Goal: Task Accomplishment & Management: Complete application form

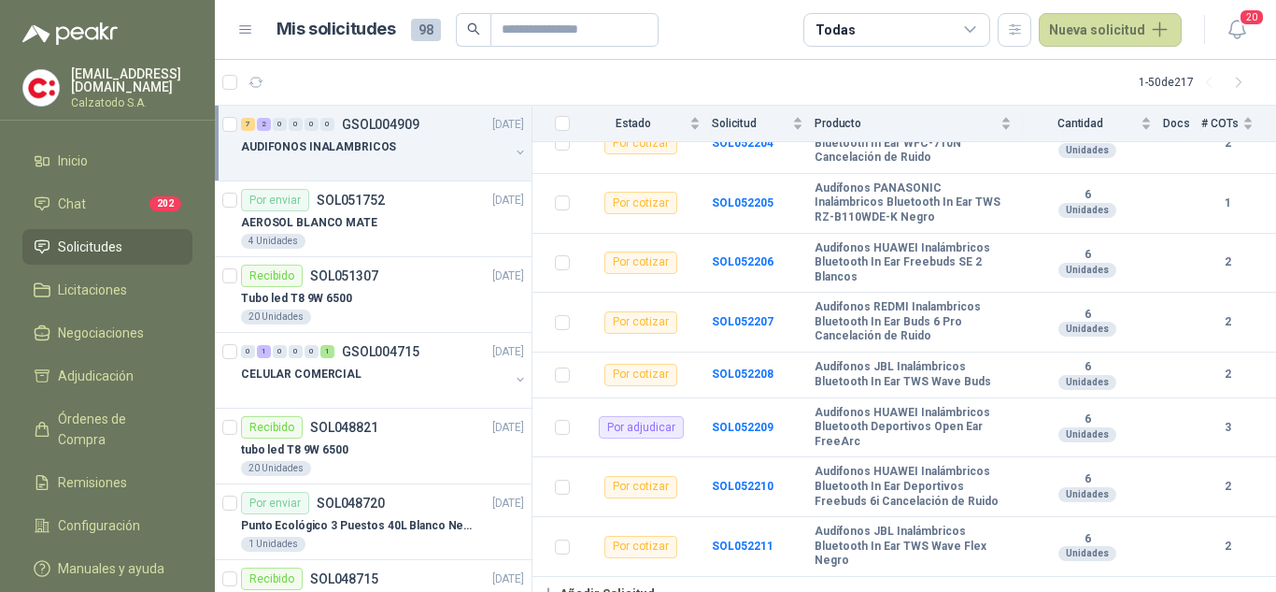
click at [392, 146] on div "AUDIFONOS INALAMBRICOS" at bounding box center [375, 146] width 268 height 22
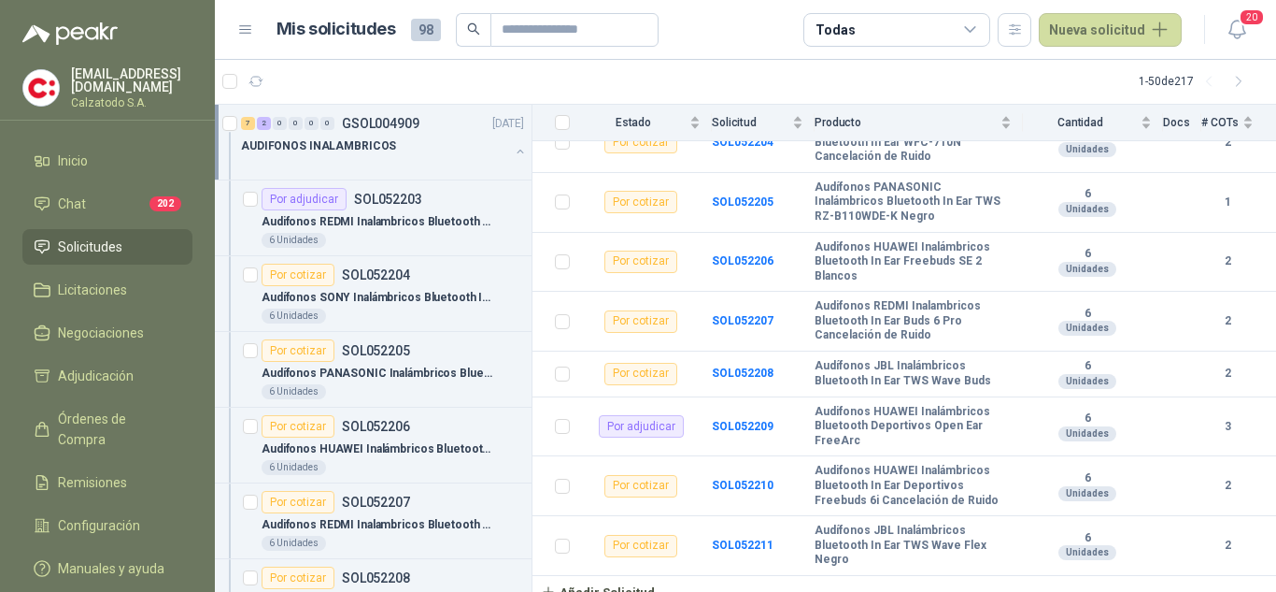
click at [312, 146] on p "AUDIFONOS INALAMBRICOS" at bounding box center [318, 146] width 155 height 18
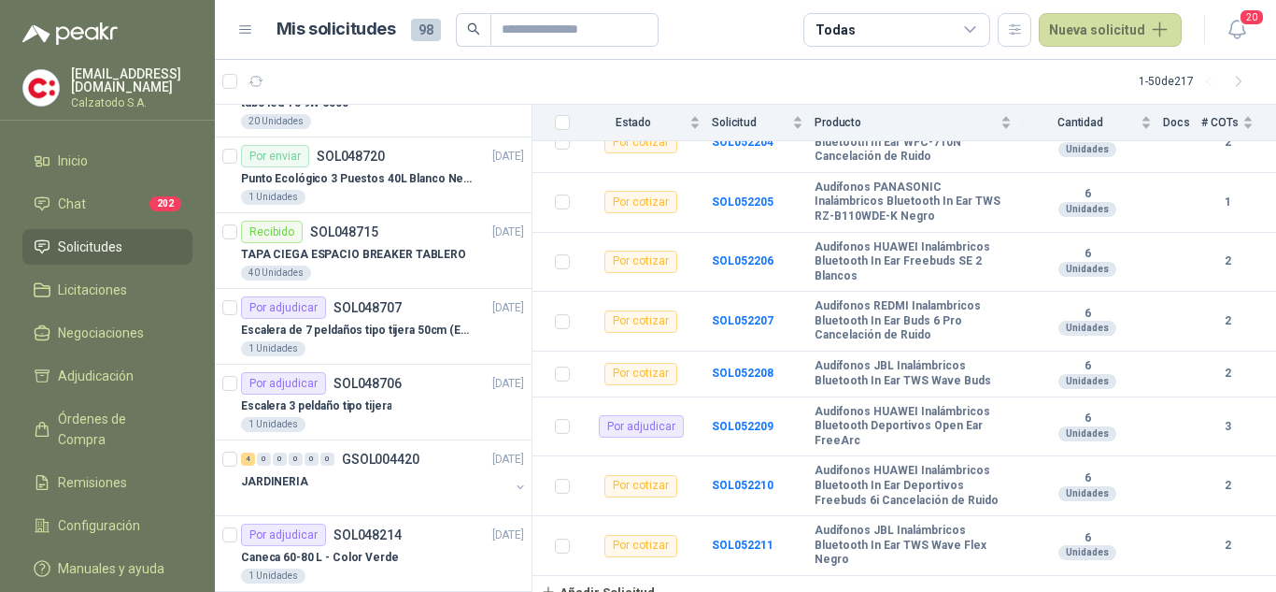
scroll to position [374, 0]
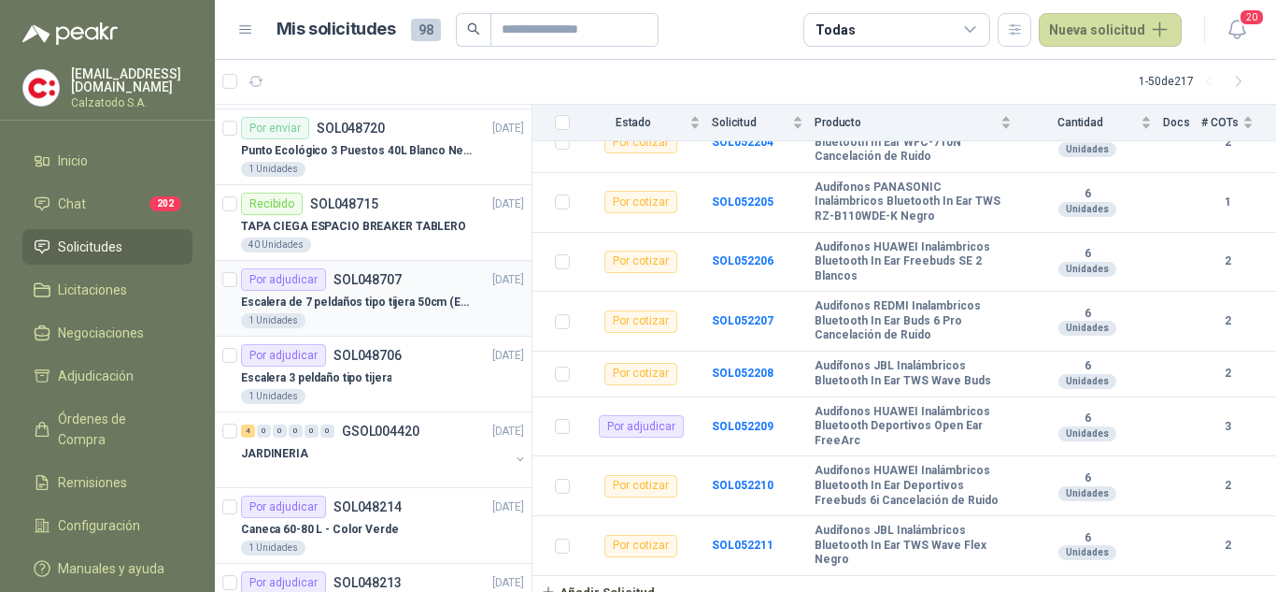
click at [372, 301] on p "Escalera de 7 peldaños tipo tijera 50cm (En apertura) para que se pueda abrir b…" at bounding box center [357, 302] width 233 height 18
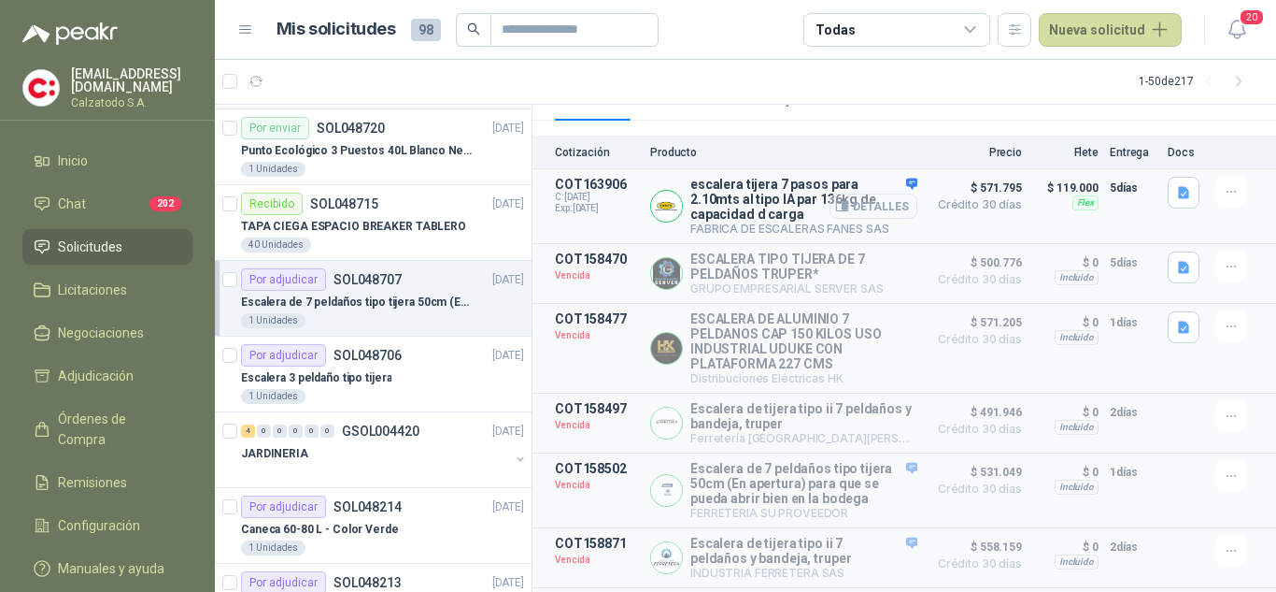
scroll to position [50, 0]
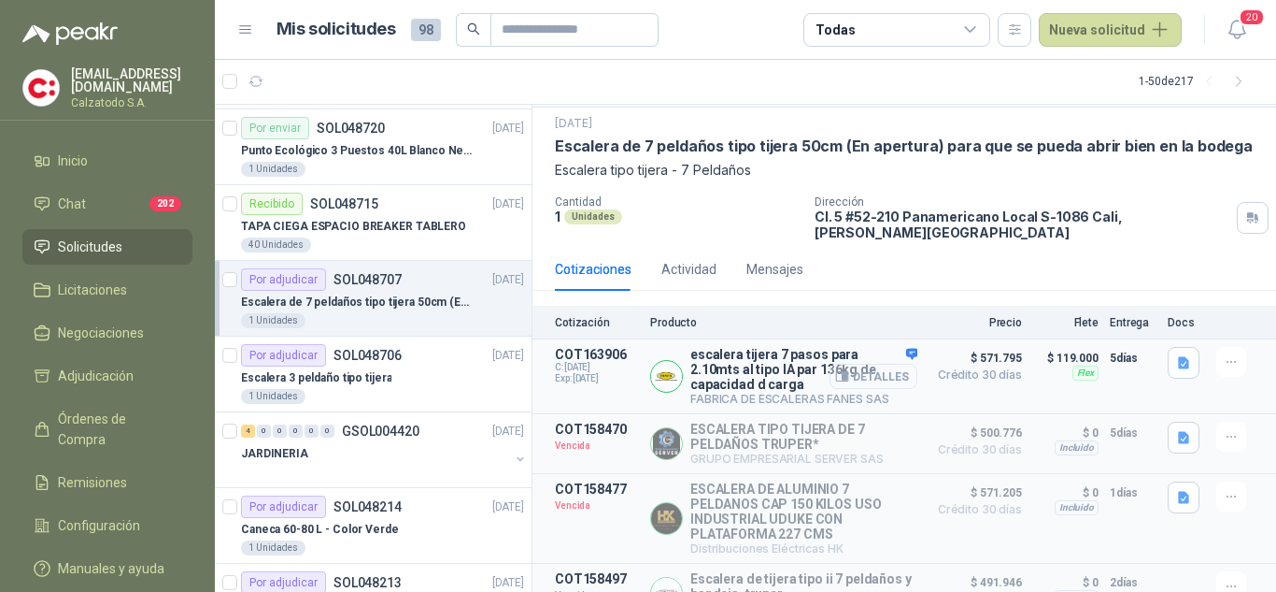
click at [856, 364] on button "Detalles" at bounding box center [874, 376] width 88 height 25
click at [858, 364] on button "Detalles" at bounding box center [874, 376] width 88 height 25
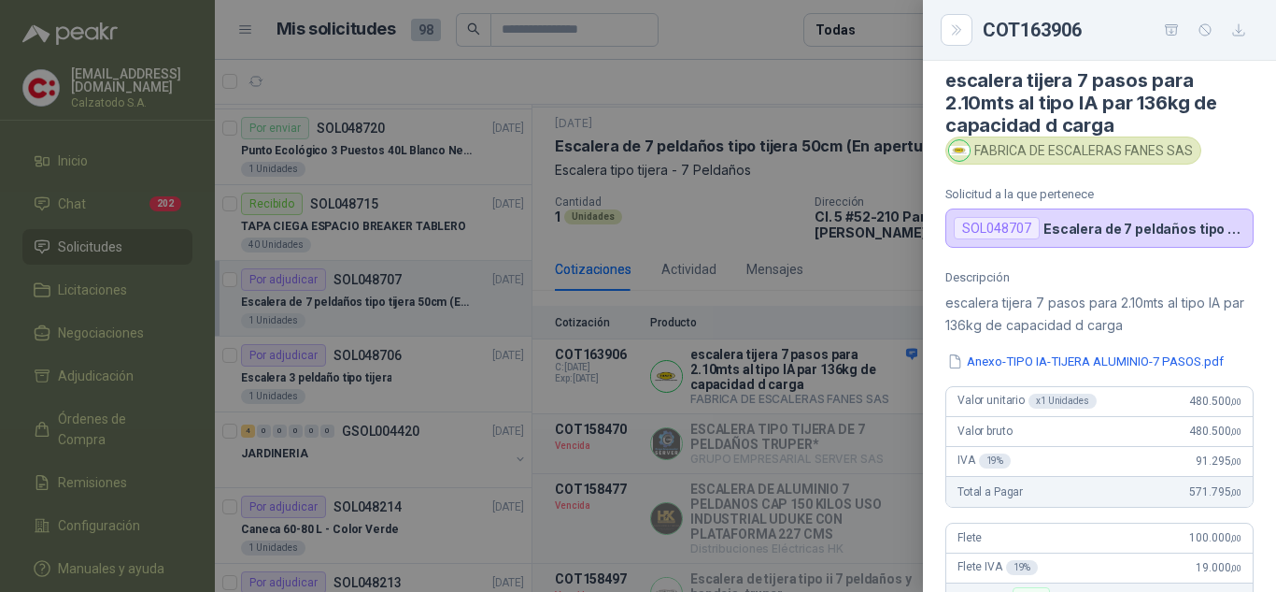
scroll to position [0, 0]
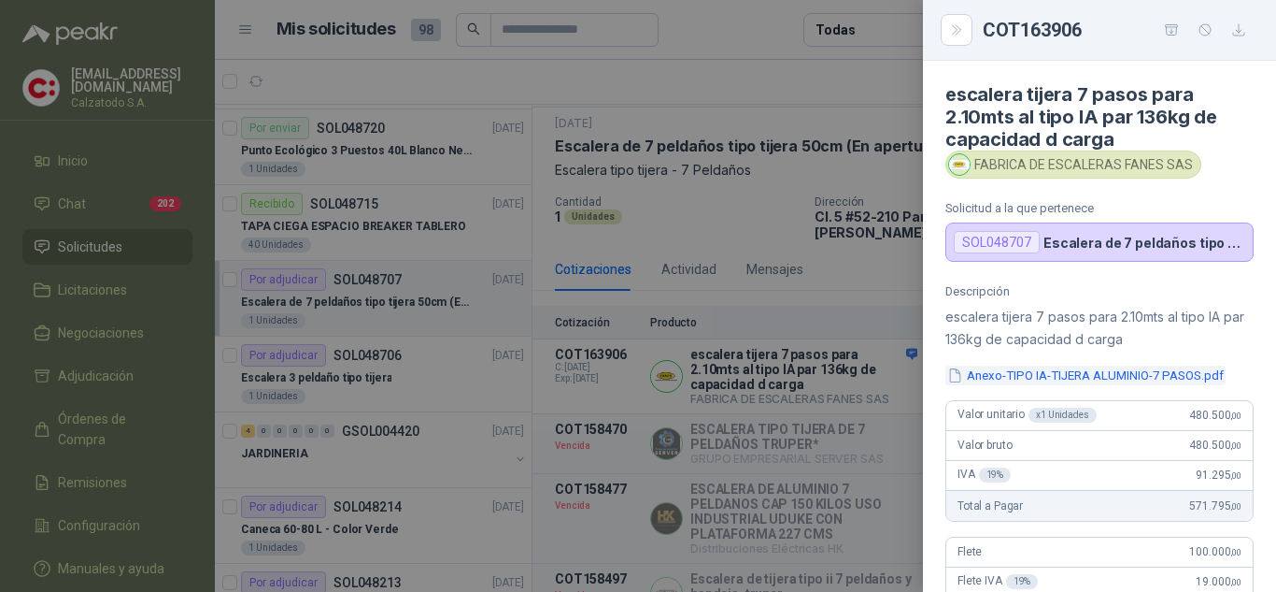
click at [1051, 372] on button "Anexo-TIPO IA-TIJERA ALUMINIO-7 PASOS.pdf" at bounding box center [1086, 375] width 280 height 20
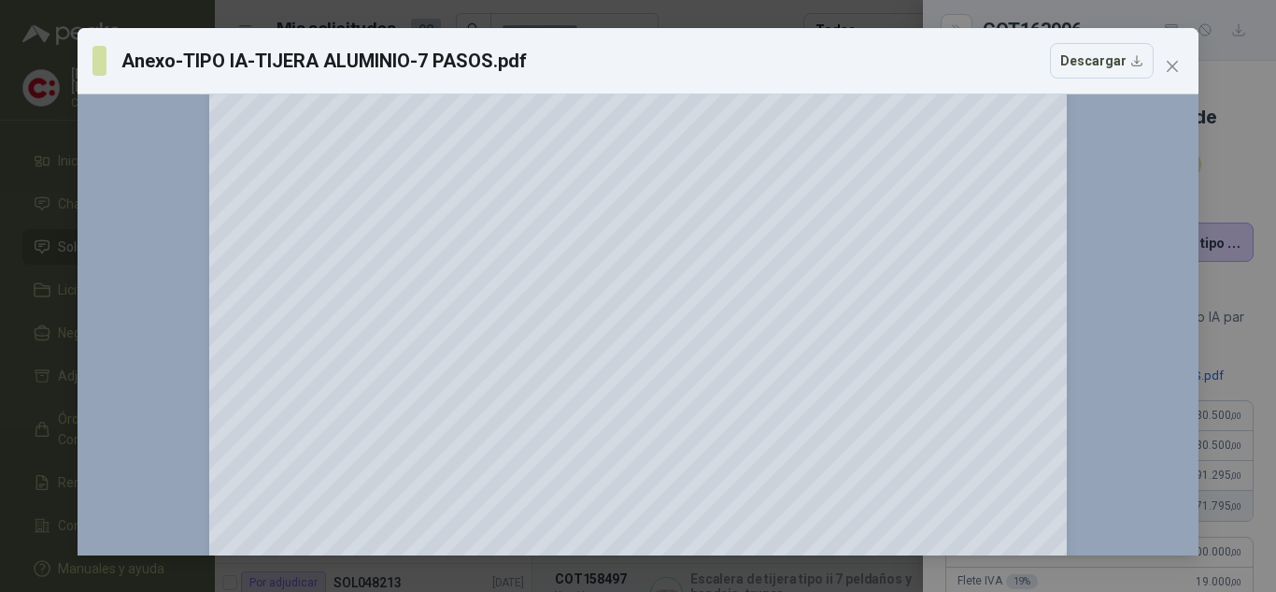
scroll to position [280, 0]
click at [1174, 63] on icon "close" at bounding box center [1172, 66] width 15 height 15
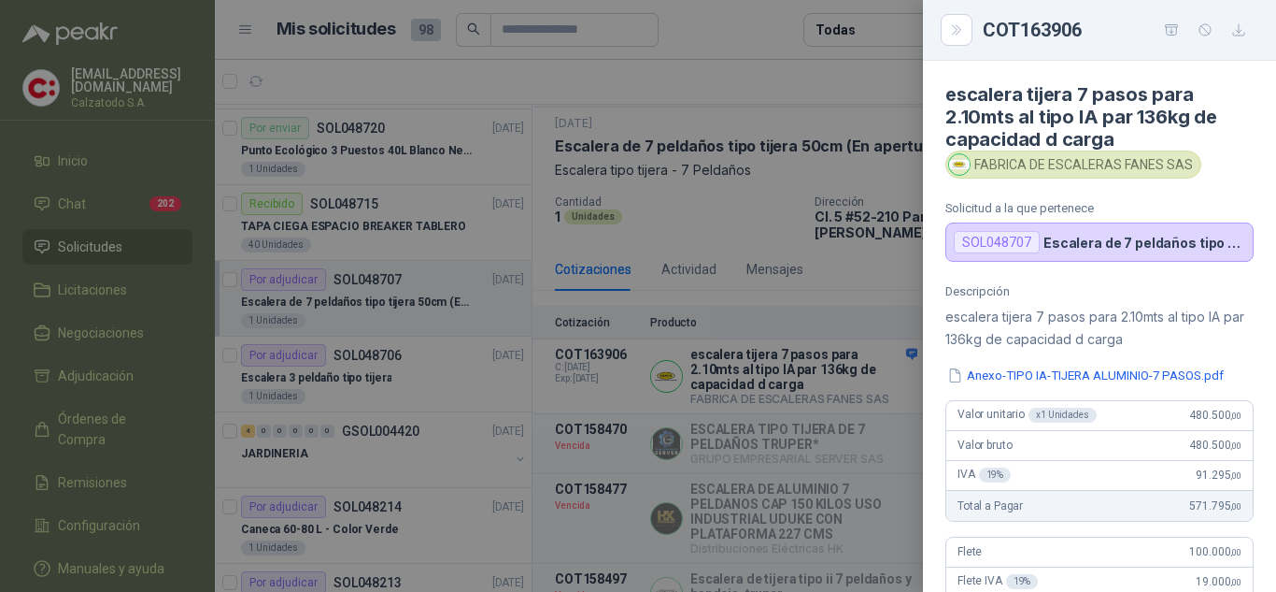
click at [885, 262] on div at bounding box center [638, 296] width 1276 height 592
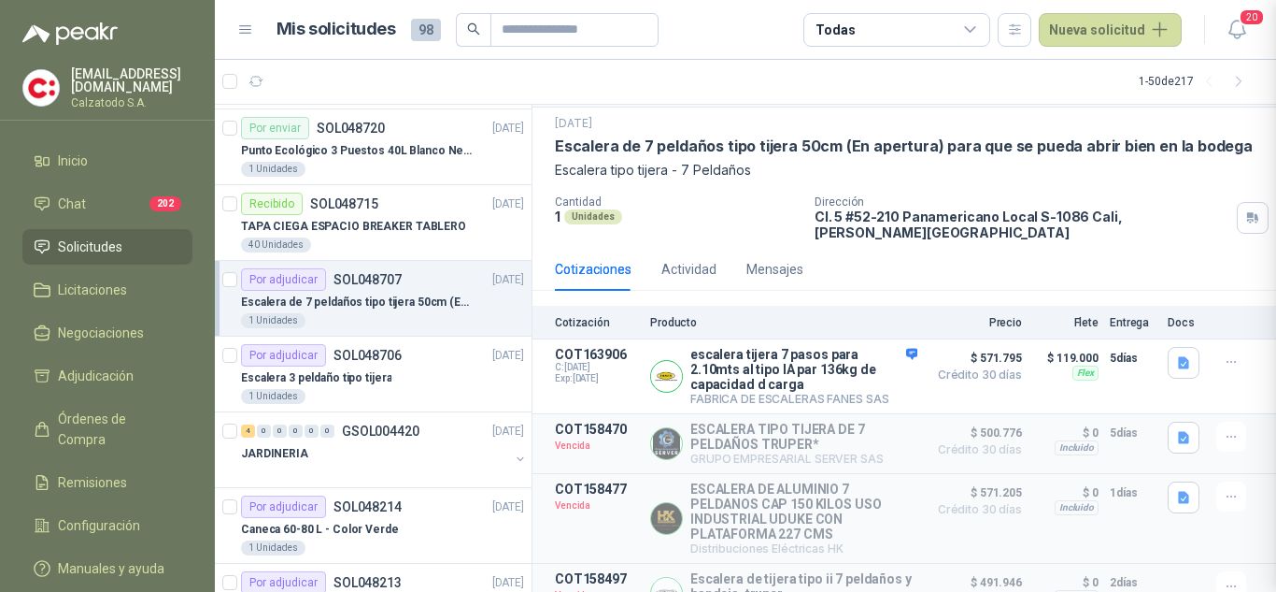
scroll to position [472, 0]
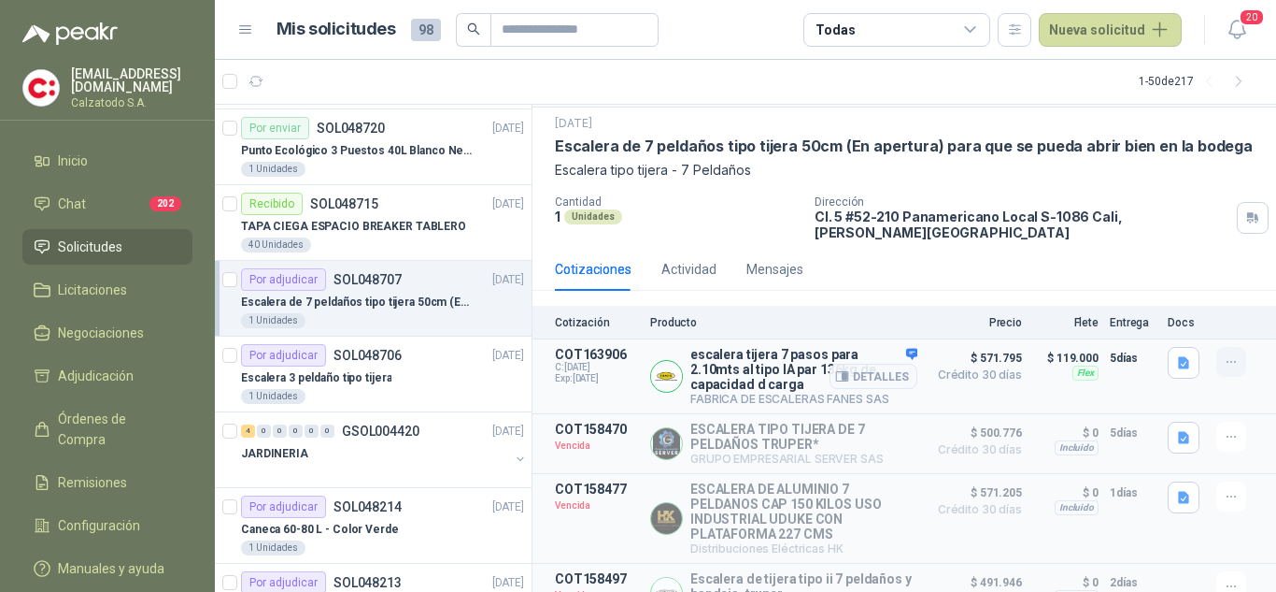
click at [1224, 354] on icon "button" at bounding box center [1232, 362] width 16 height 16
click at [1164, 272] on button "Añadir" at bounding box center [1194, 274] width 150 height 30
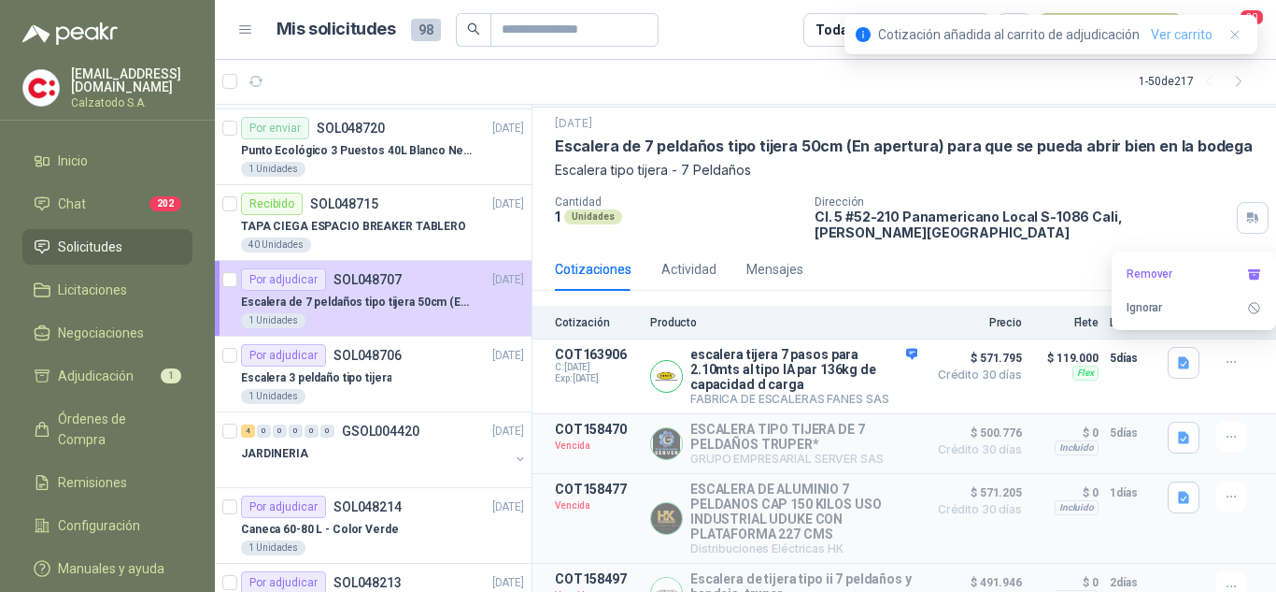
click at [1183, 33] on link "Ver carrito" at bounding box center [1182, 34] width 62 height 21
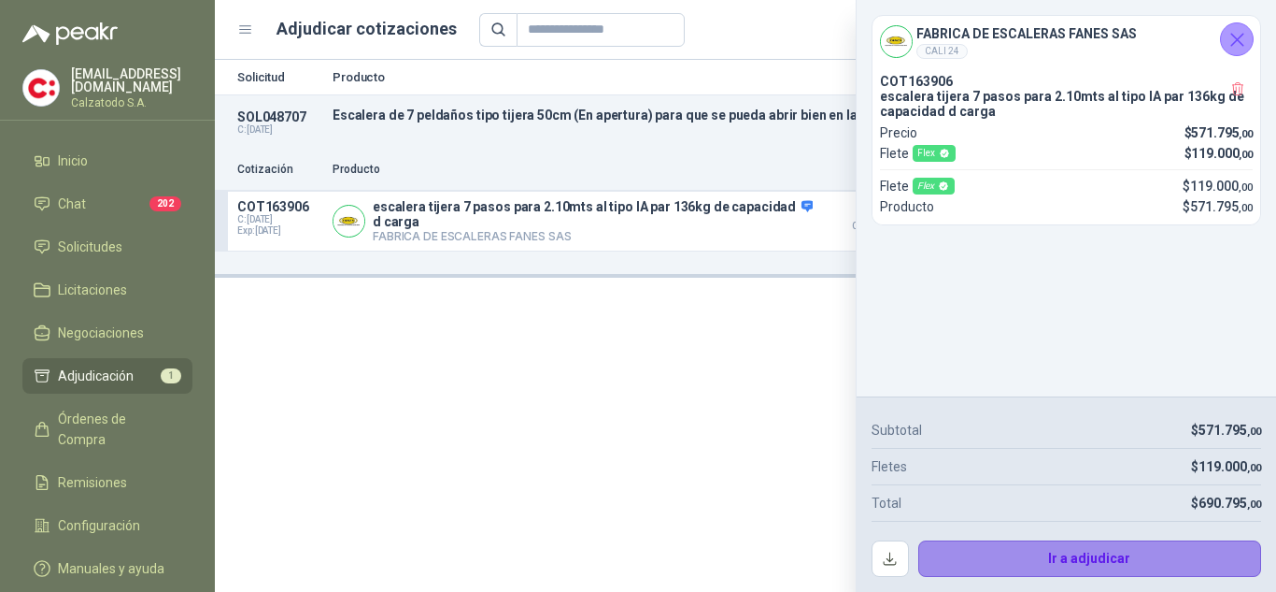
click at [1115, 549] on button "Ir a adjudicar" at bounding box center [1091, 558] width 344 height 37
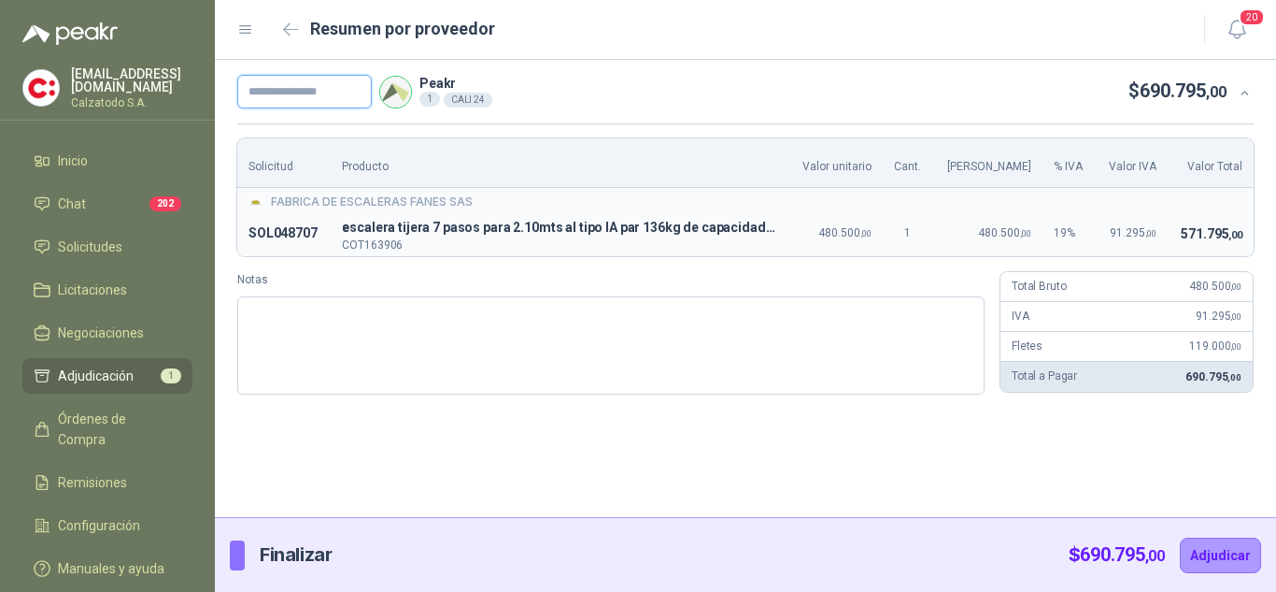
click at [318, 88] on input "text" at bounding box center [304, 92] width 135 height 34
type input "*********"
click at [1240, 549] on button "Adjudicar" at bounding box center [1220, 555] width 81 height 36
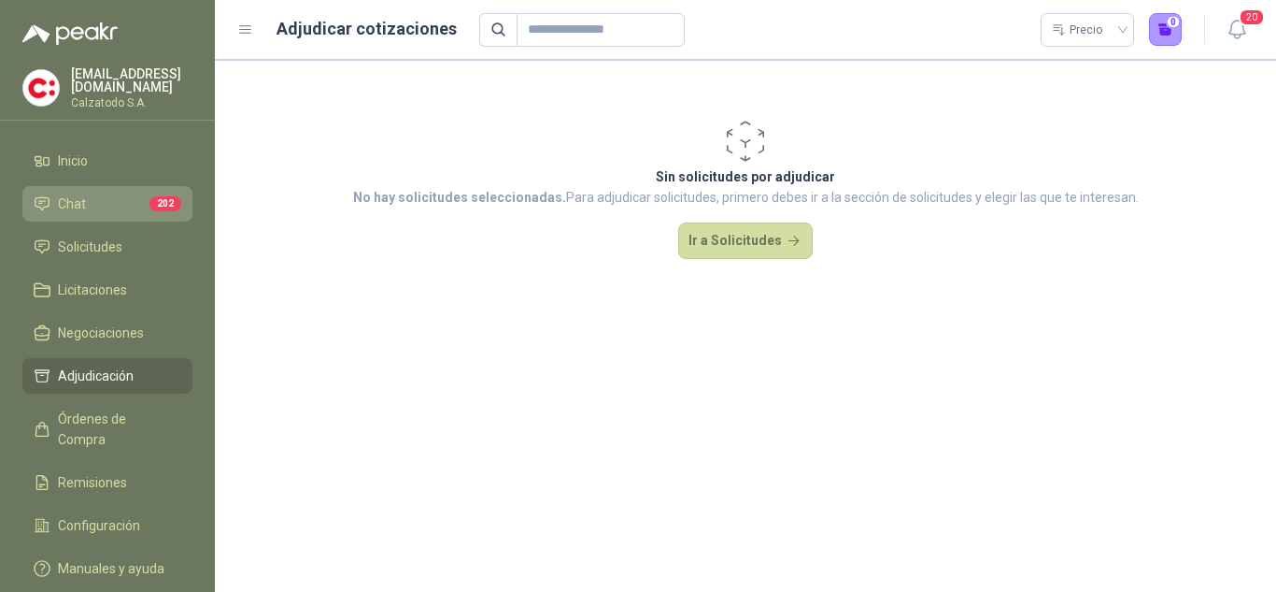
click at [60, 194] on span "Chat" at bounding box center [72, 203] width 28 height 21
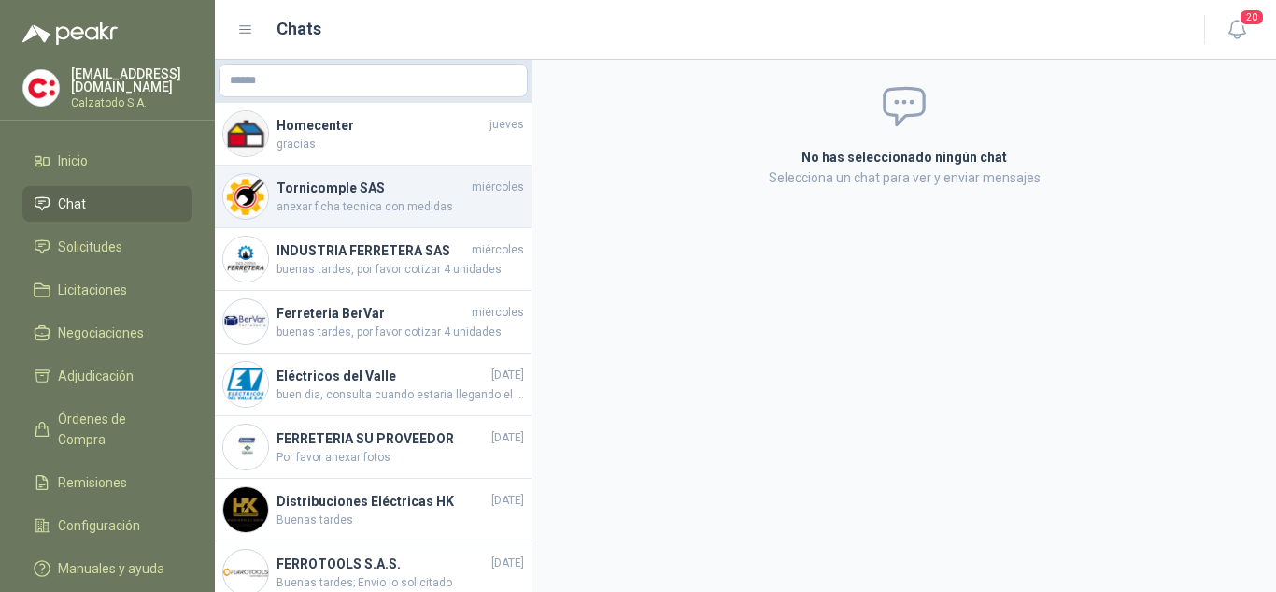
click at [363, 198] on span "anexar ficha tecnica con medidas" at bounding box center [401, 207] width 248 height 18
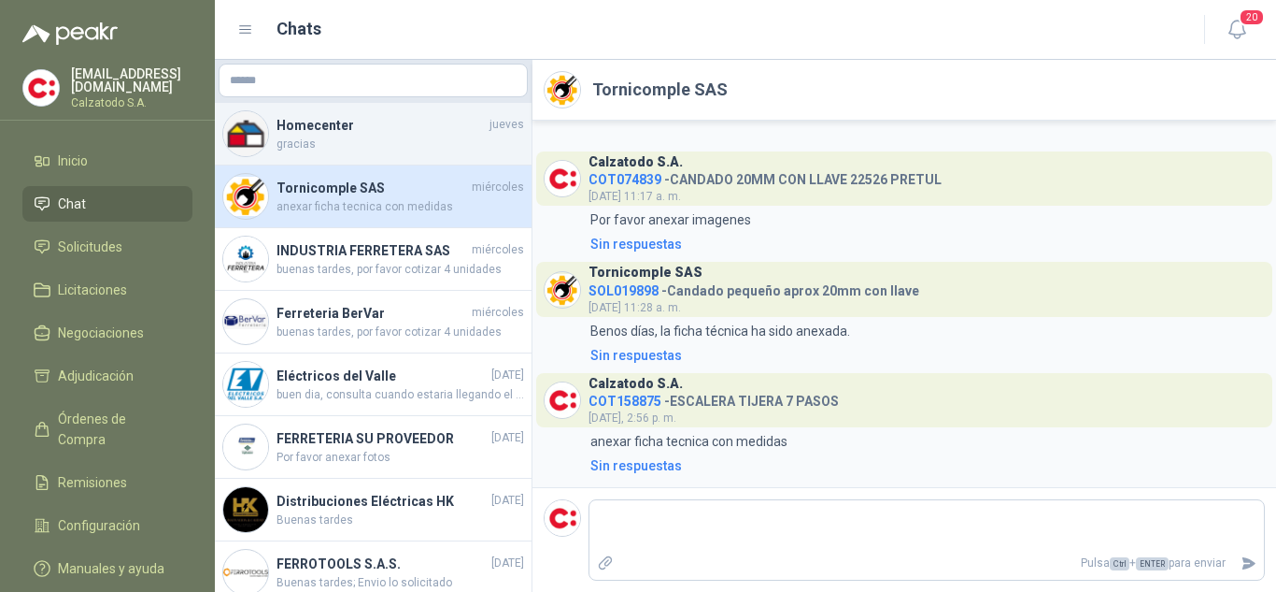
click at [364, 121] on h4 "Homecenter" at bounding box center [381, 125] width 209 height 21
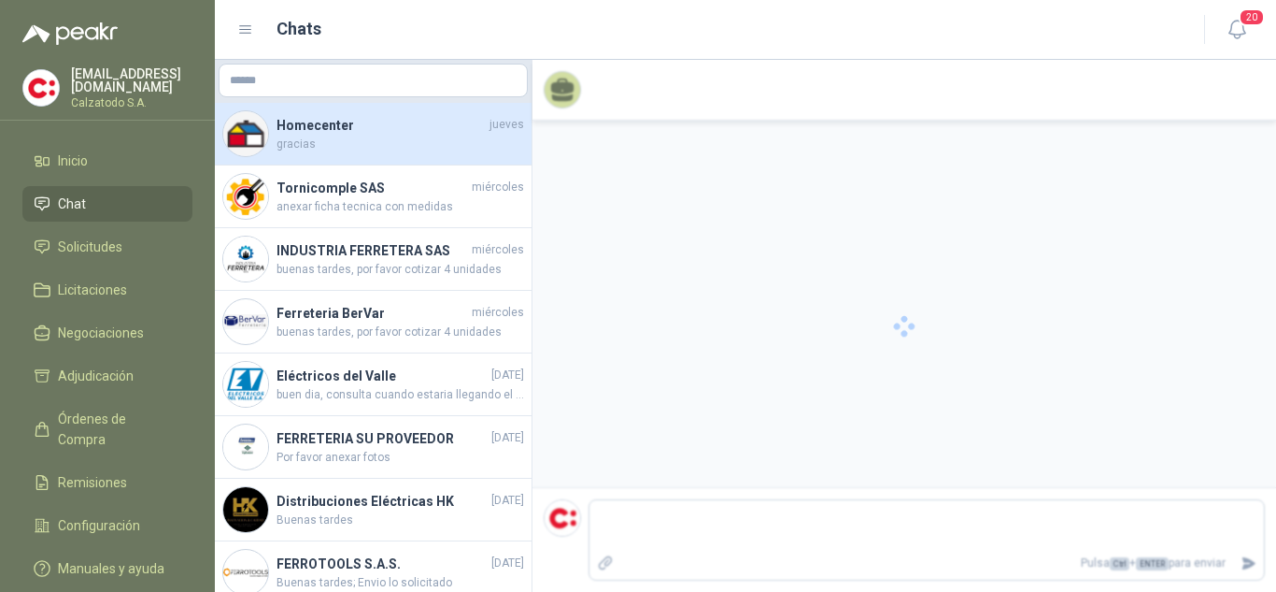
scroll to position [374, 0]
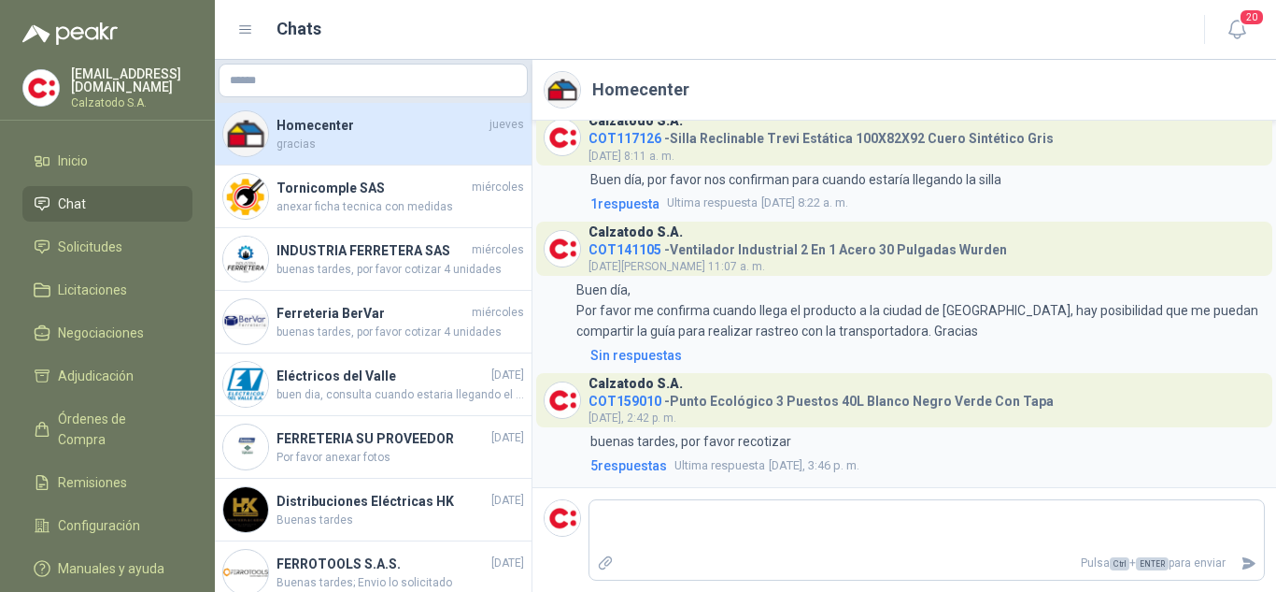
click at [84, 204] on span "Chat" at bounding box center [72, 203] width 28 height 21
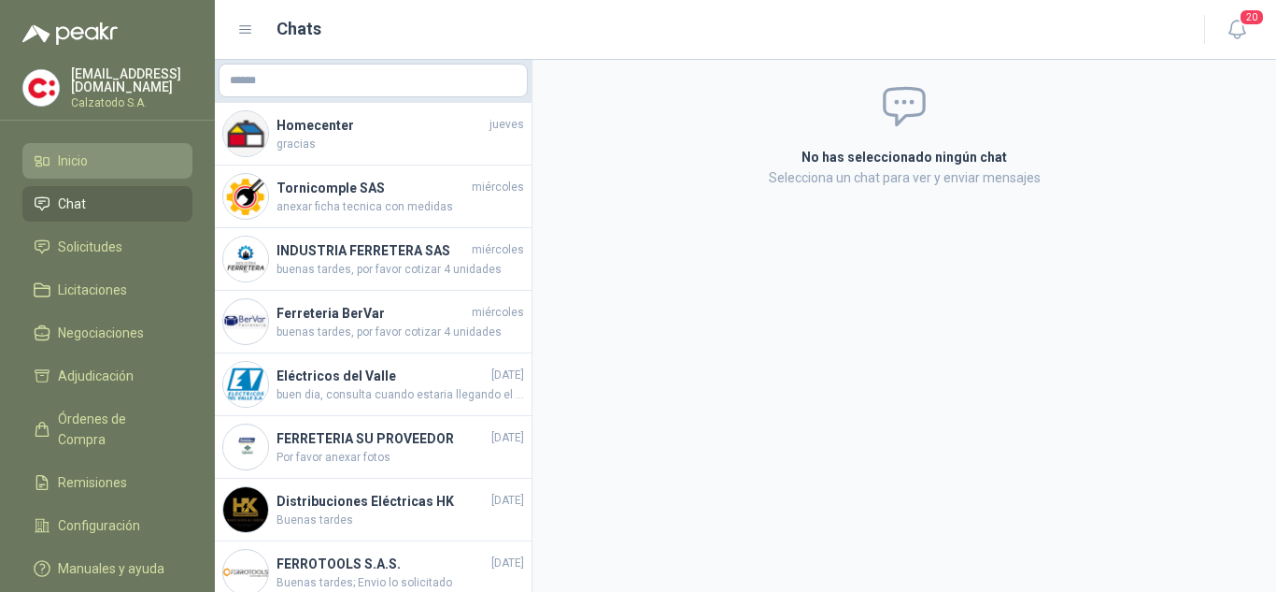
click at [71, 146] on link "Inicio" at bounding box center [107, 161] width 170 height 36
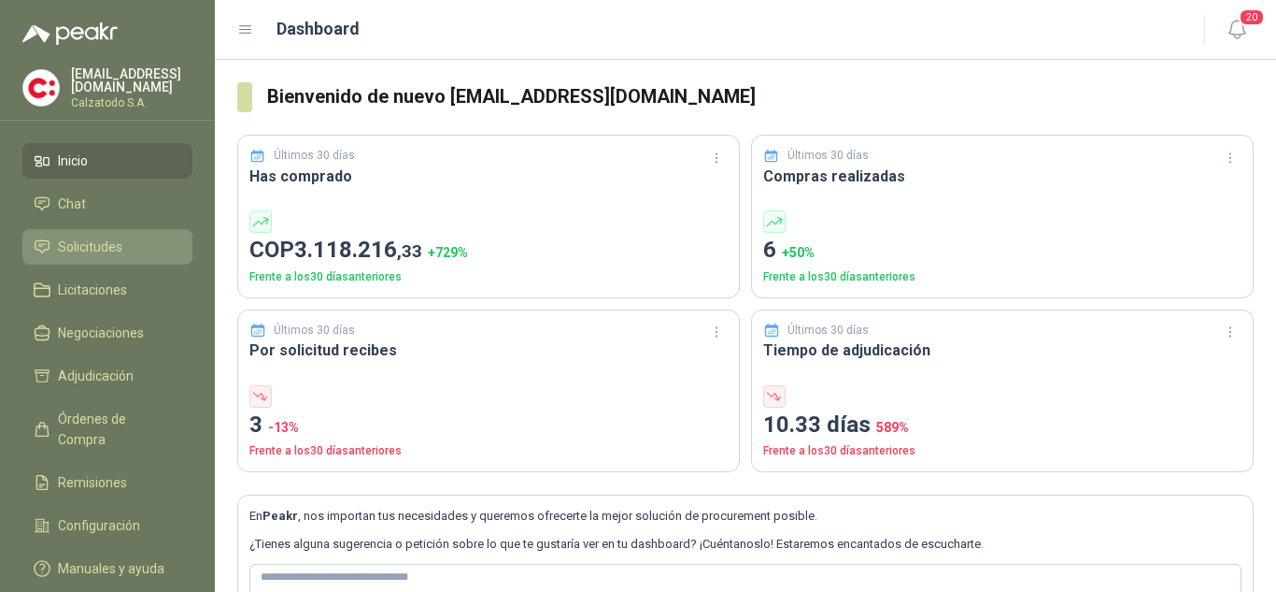
click at [92, 229] on link "Solicitudes" at bounding box center [107, 247] width 170 height 36
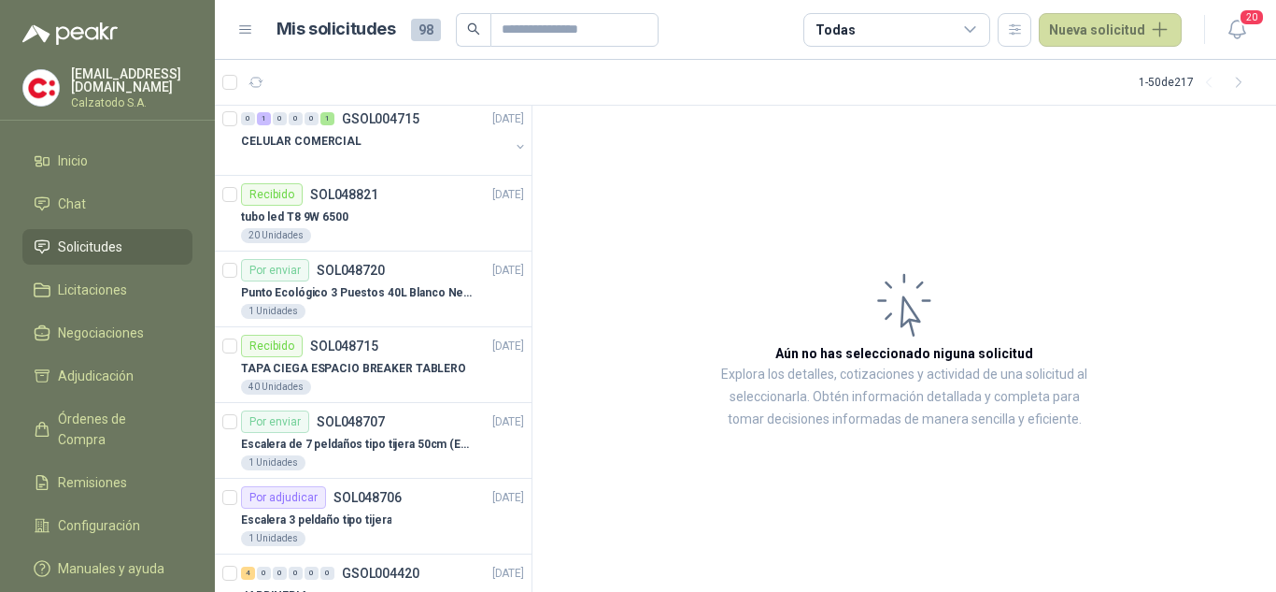
scroll to position [280, 0]
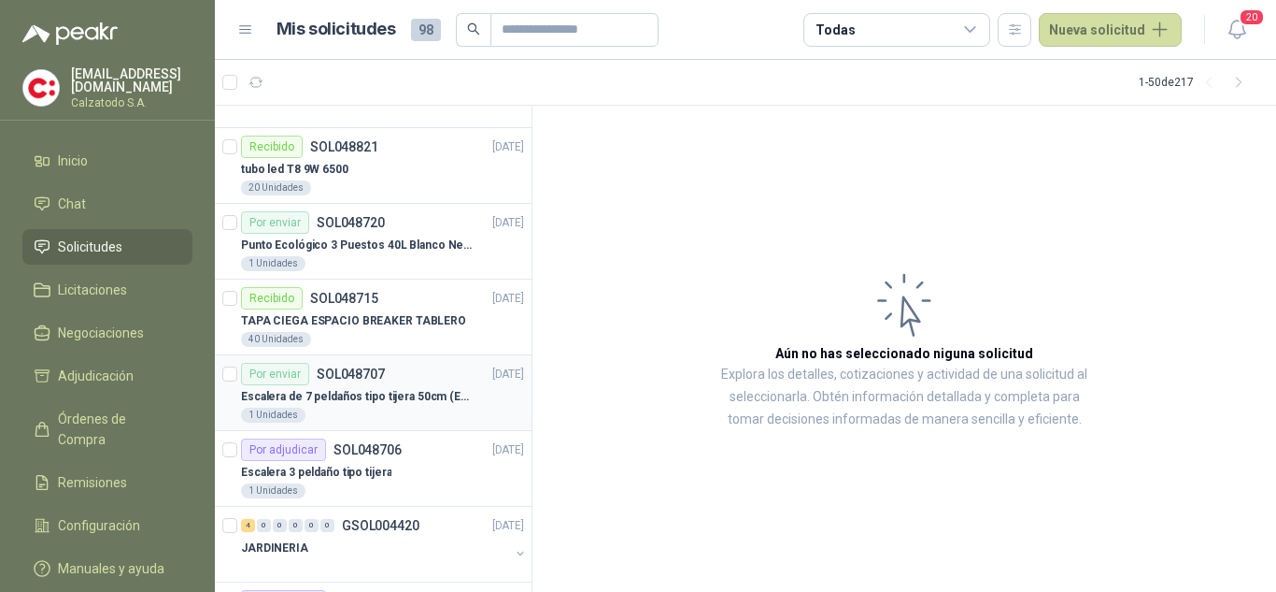
click at [363, 391] on p "Escalera de 7 peldaños tipo tijera 50cm (En apertura) para que se pueda abrir b…" at bounding box center [357, 397] width 233 height 18
